Goal: Task Accomplishment & Management: Complete application form

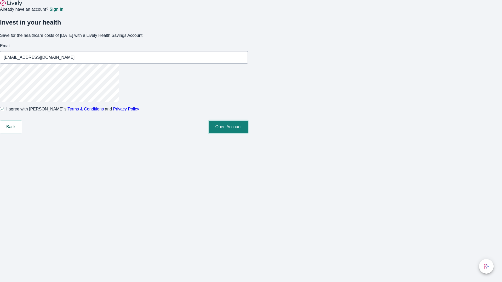
click at [248, 133] on button "Open Account" at bounding box center [228, 127] width 39 height 13
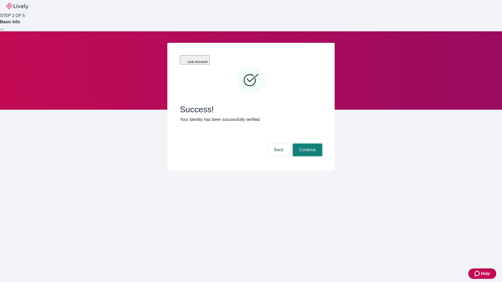
click at [307, 144] on button "Continue" at bounding box center [307, 150] width 29 height 13
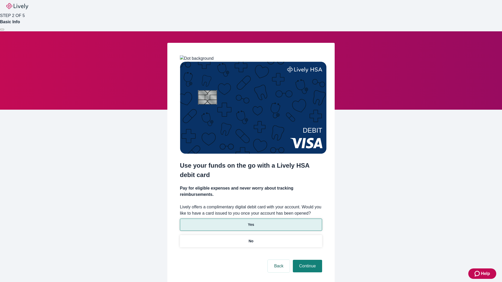
click at [251, 222] on p "Yes" at bounding box center [251, 224] width 6 height 5
click at [307, 260] on button "Continue" at bounding box center [307, 266] width 29 height 13
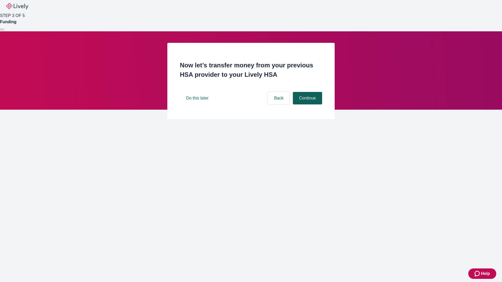
click at [307, 105] on button "Continue" at bounding box center [307, 98] width 29 height 13
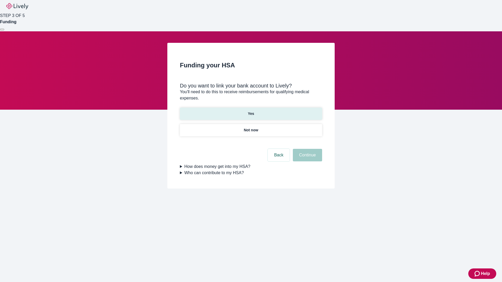
click at [251, 111] on p "Yes" at bounding box center [251, 113] width 6 height 5
click at [307, 149] on button "Continue" at bounding box center [307, 155] width 29 height 13
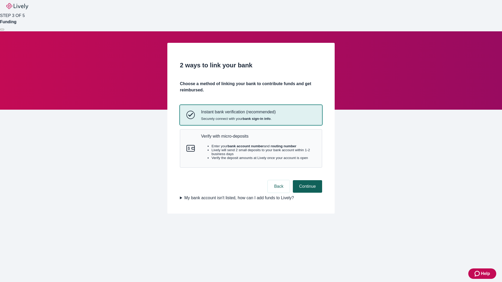
click at [258, 139] on p "Verify with micro-deposits" at bounding box center [258, 136] width 115 height 5
click at [307, 193] on button "Continue" at bounding box center [307, 186] width 29 height 13
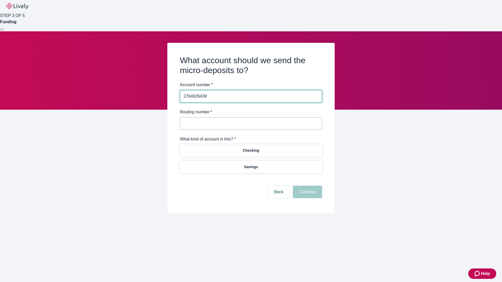
type input "2764926439"
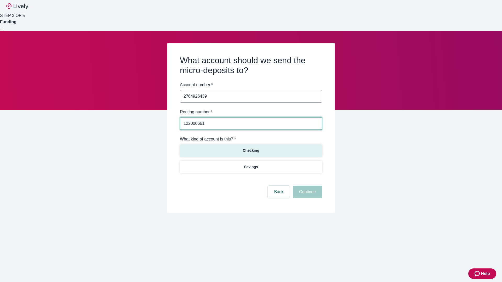
type input "122000661"
click at [251, 150] on p "Checking" at bounding box center [251, 150] width 16 height 5
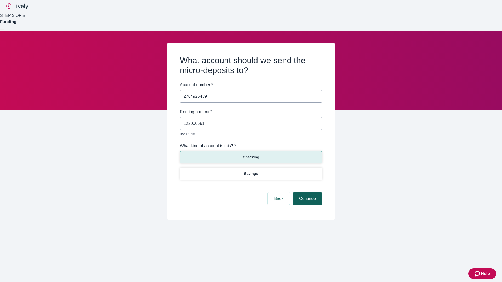
click at [307, 193] on button "Continue" at bounding box center [307, 199] width 29 height 13
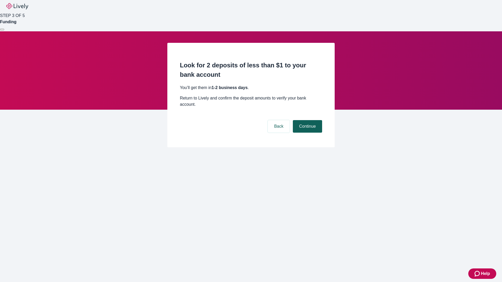
click at [307, 120] on button "Continue" at bounding box center [307, 126] width 29 height 13
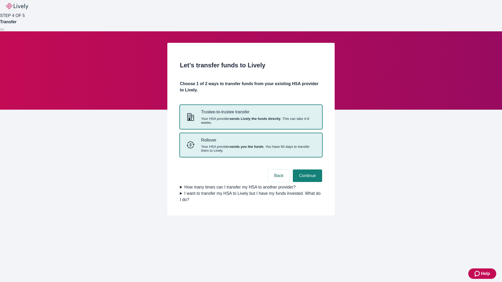
click at [251, 149] on strong "sends you the funds" at bounding box center [247, 147] width 34 height 4
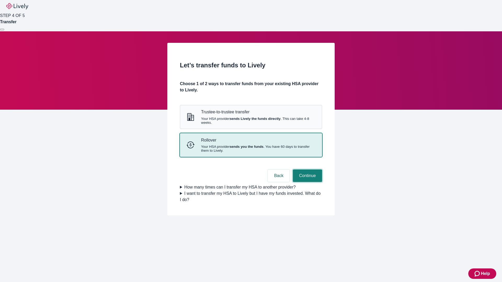
click at [307, 182] on button "Continue" at bounding box center [307, 176] width 29 height 13
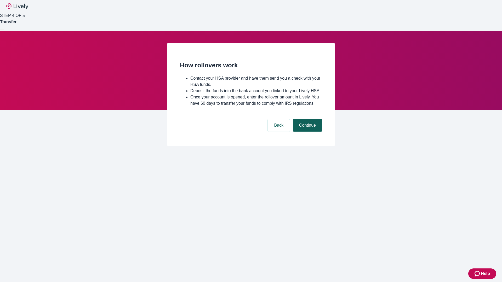
click at [307, 132] on button "Continue" at bounding box center [307, 125] width 29 height 13
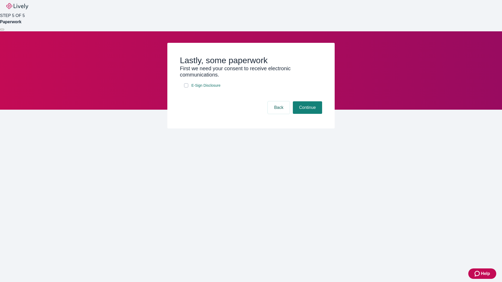
click at [186, 88] on input "E-Sign Disclosure" at bounding box center [186, 85] width 4 height 4
checkbox input "true"
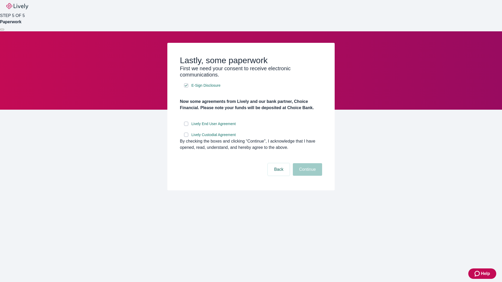
click at [186, 126] on input "Lively End User Agreement" at bounding box center [186, 124] width 4 height 4
checkbox input "true"
click at [186, 137] on input "Lively Custodial Agreement" at bounding box center [186, 135] width 4 height 4
checkbox input "true"
click at [307, 176] on button "Continue" at bounding box center [307, 169] width 29 height 13
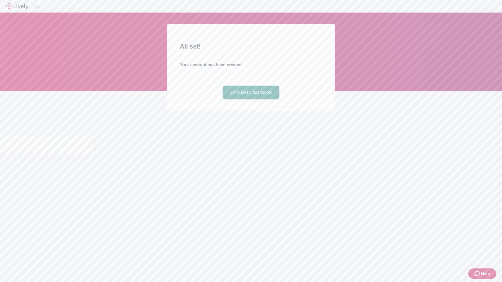
click at [251, 99] on link "Go to Lively dashboard" at bounding box center [251, 92] width 56 height 13
